Goal: Information Seeking & Learning: Find specific fact

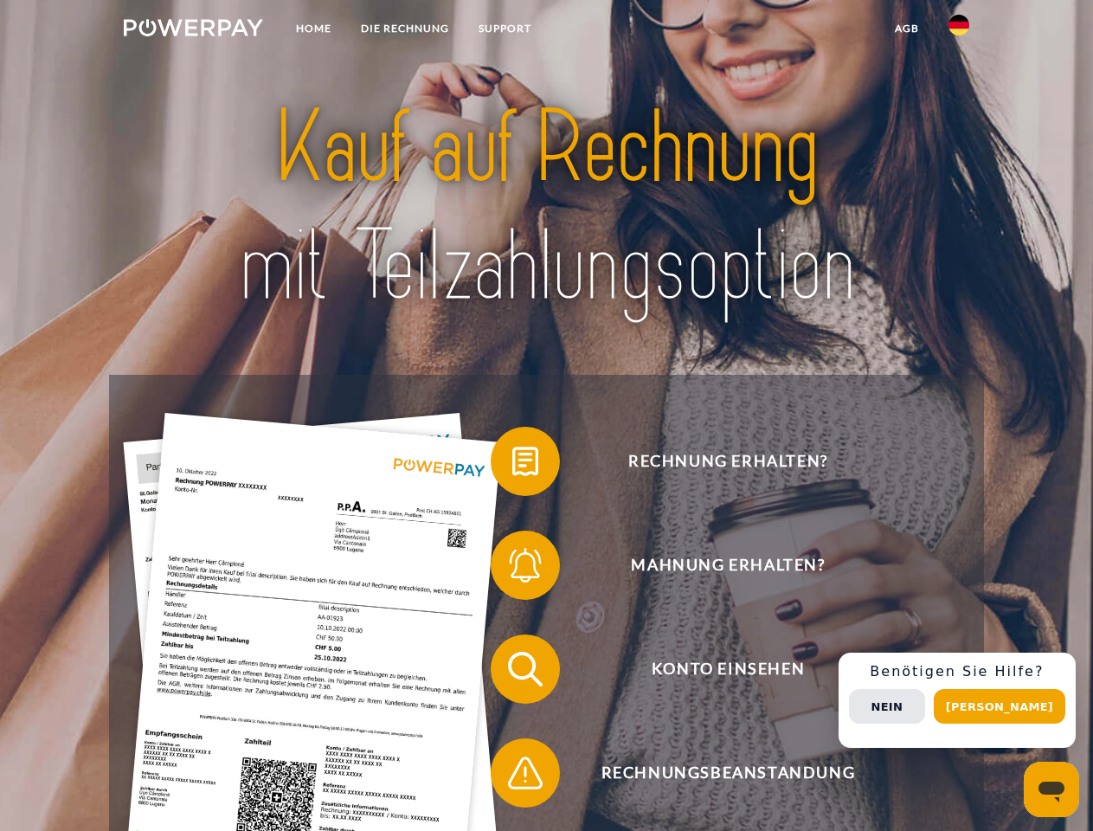
click at [193, 30] on img at bounding box center [193, 27] width 139 height 17
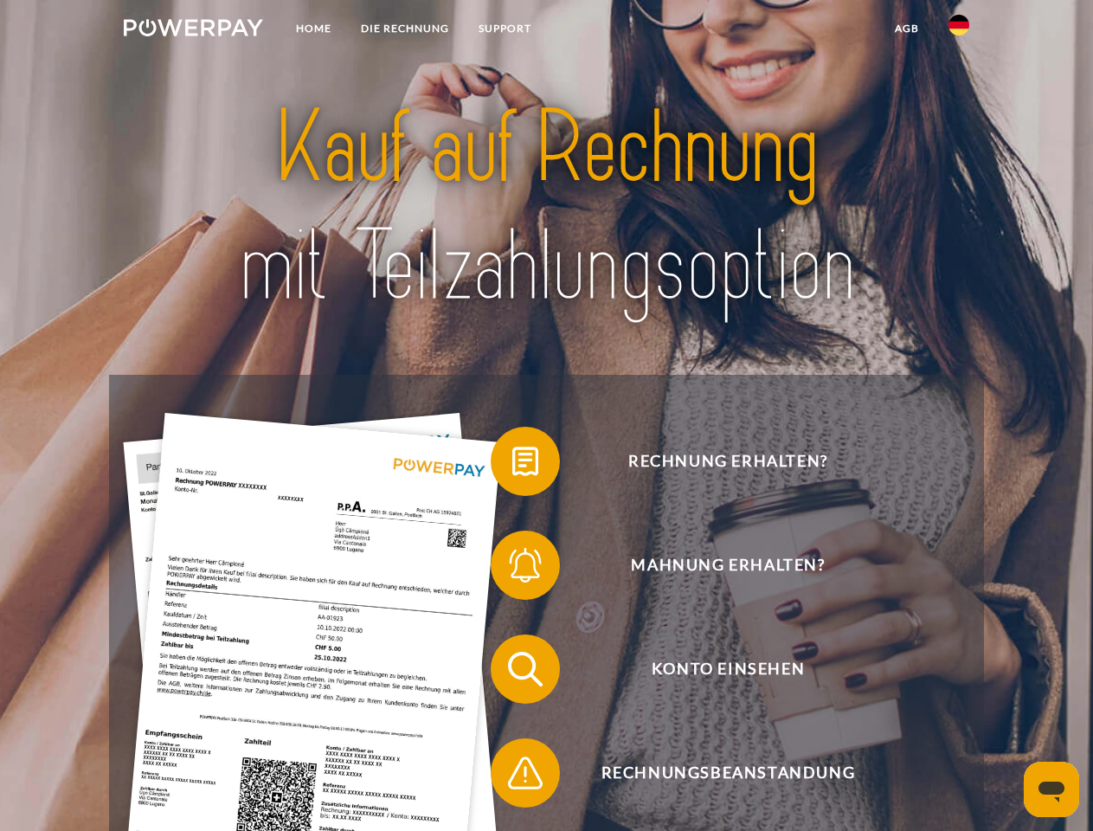
click at [959, 30] on img at bounding box center [959, 25] width 21 height 21
click at [906, 29] on link "agb" at bounding box center [907, 28] width 54 height 31
click at [512, 465] on span at bounding box center [499, 461] width 87 height 87
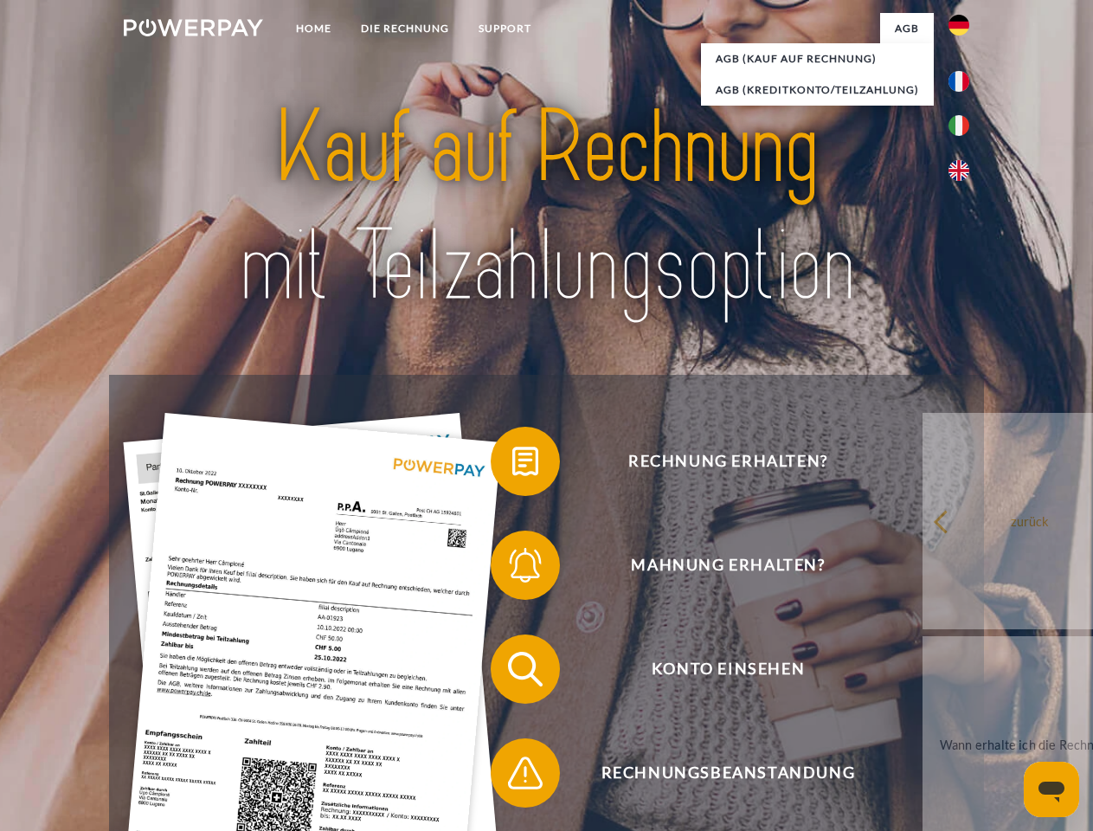
click at [512, 569] on div "Rechnung erhalten? Mahnung erhalten? Konto einsehen" at bounding box center [546, 721] width 874 height 692
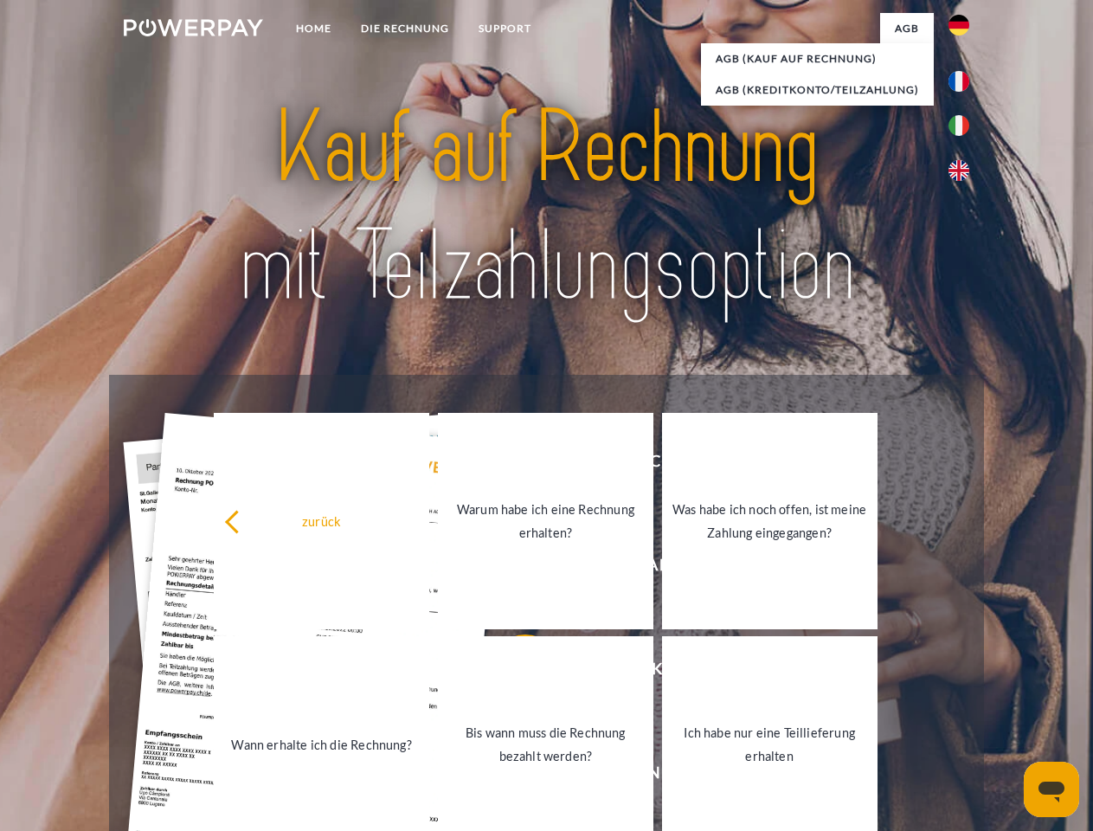
click at [512, 672] on link "Bis wann muss die Rechnung bezahlt werden?" at bounding box center [546, 744] width 216 height 216
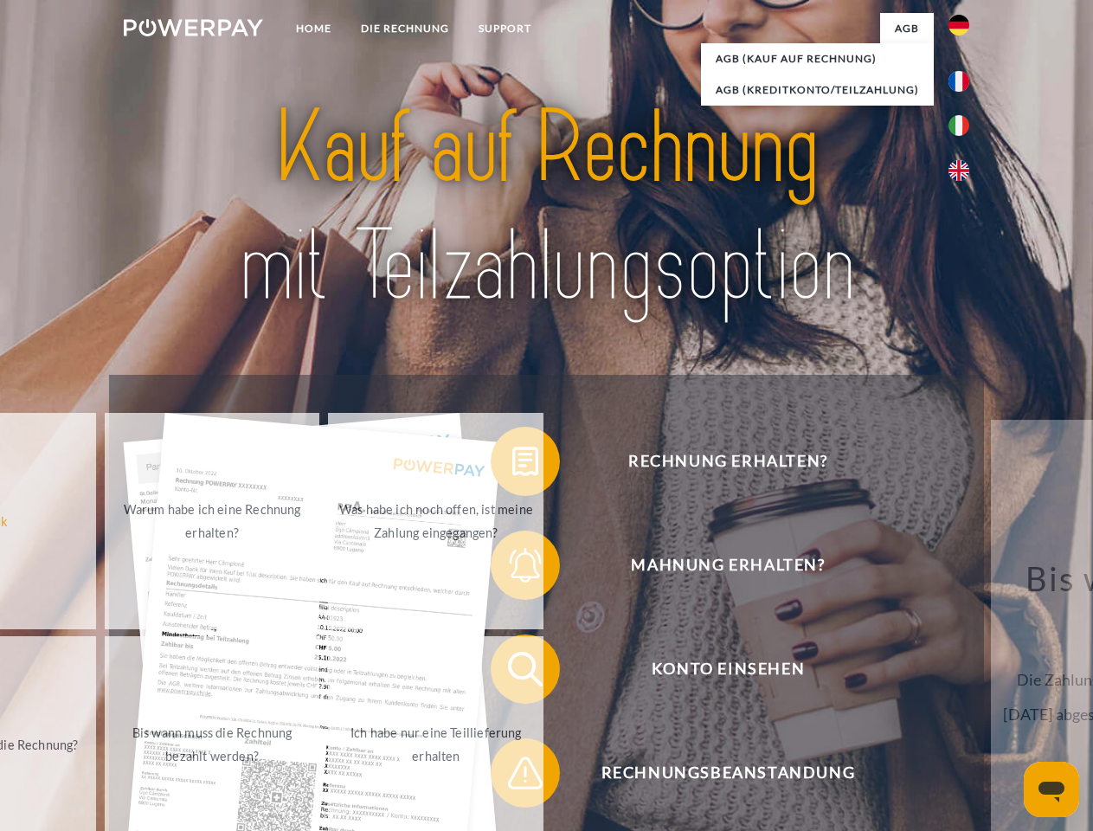
click at [512, 776] on span at bounding box center [499, 773] width 87 height 87
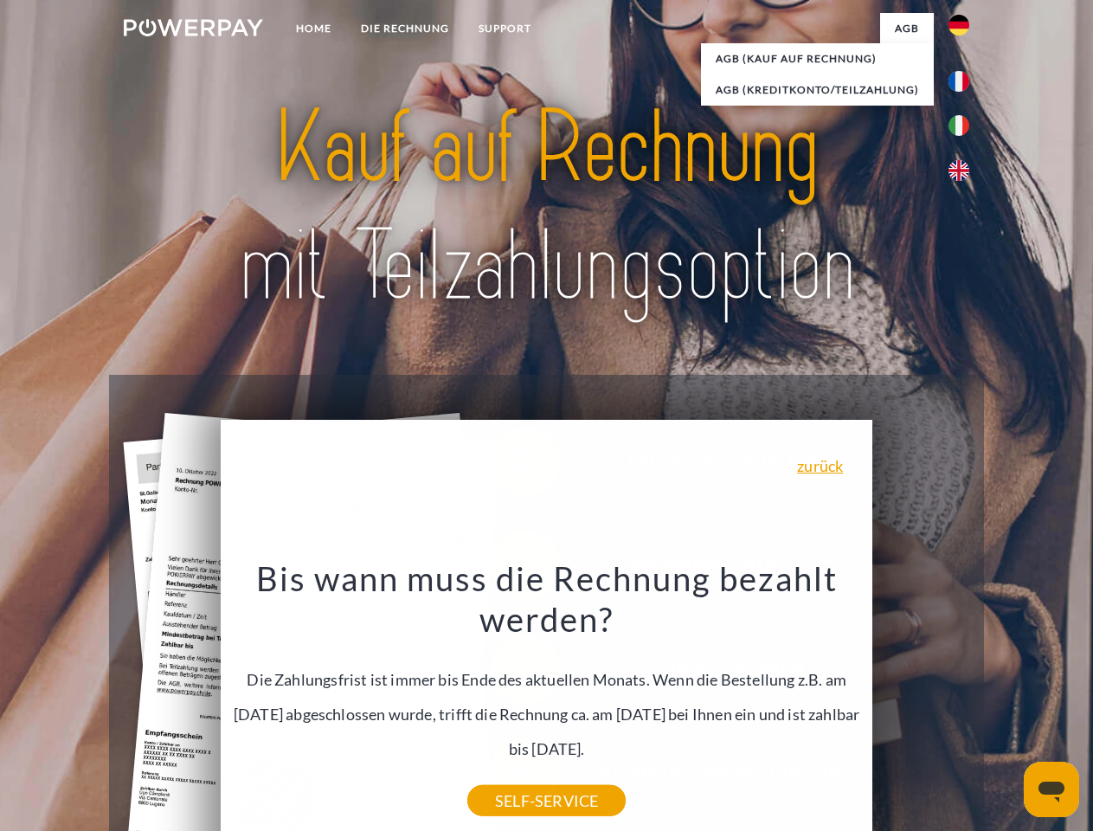
click at [963, 700] on div "Rechnung erhalten? Mahnung erhalten? Konto einsehen" at bounding box center [546, 721] width 874 height 692
click at [921, 704] on span "Konto einsehen" at bounding box center [728, 668] width 424 height 69
click at [1006, 706] on header "Home DIE RECHNUNG SUPPORT" at bounding box center [546, 597] width 1093 height 1195
